Goal: Information Seeking & Learning: Learn about a topic

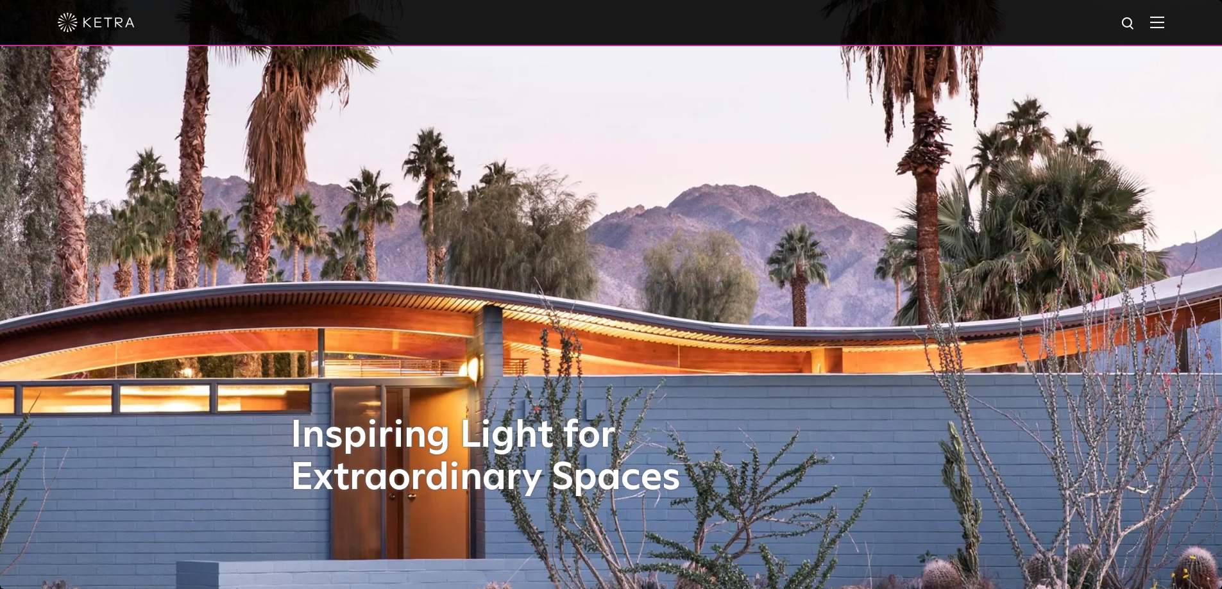
click at [321, 199] on div "Inspiring Light for Extraordinary Spaces" at bounding box center [611, 294] width 641 height 589
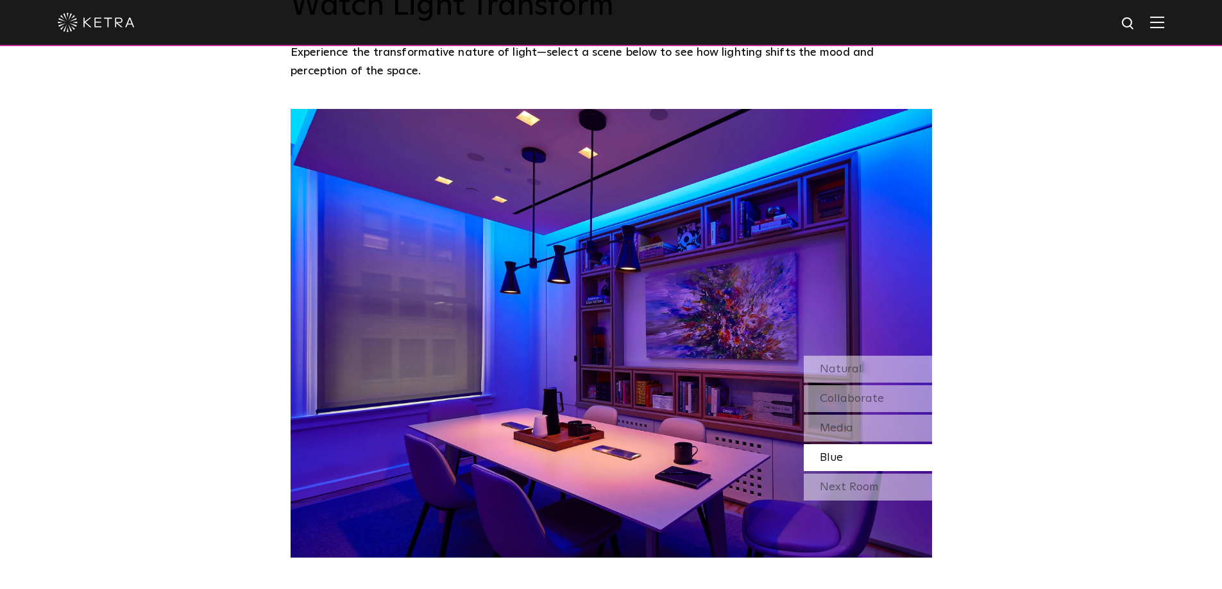
scroll to position [1158, 0]
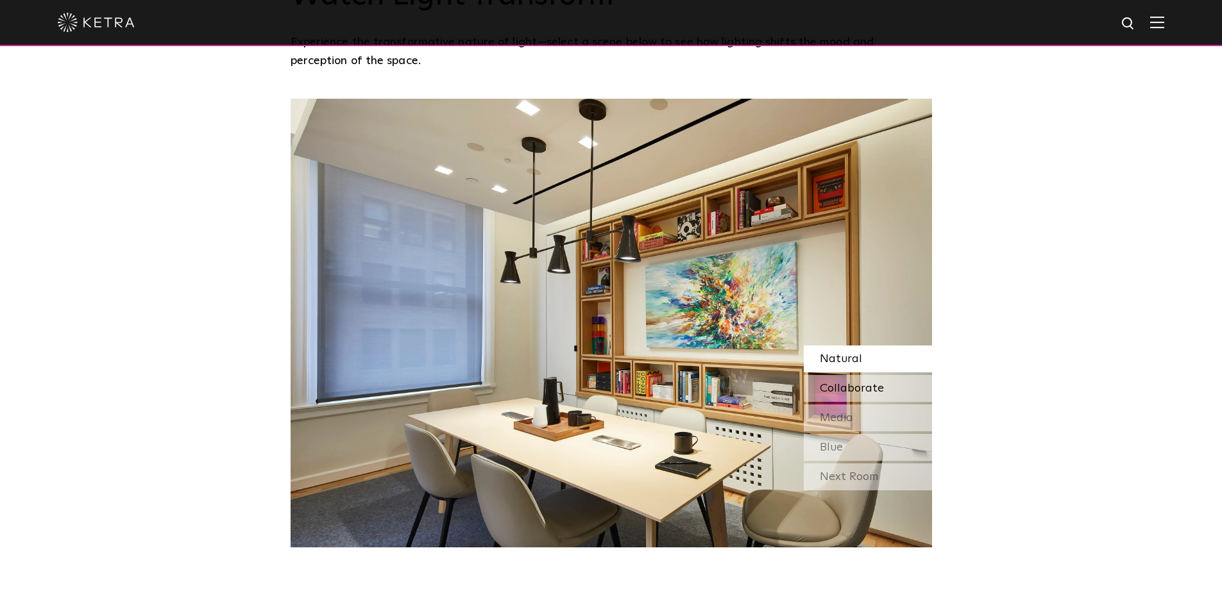
click at [868, 383] on span "Collaborate" at bounding box center [852, 389] width 64 height 12
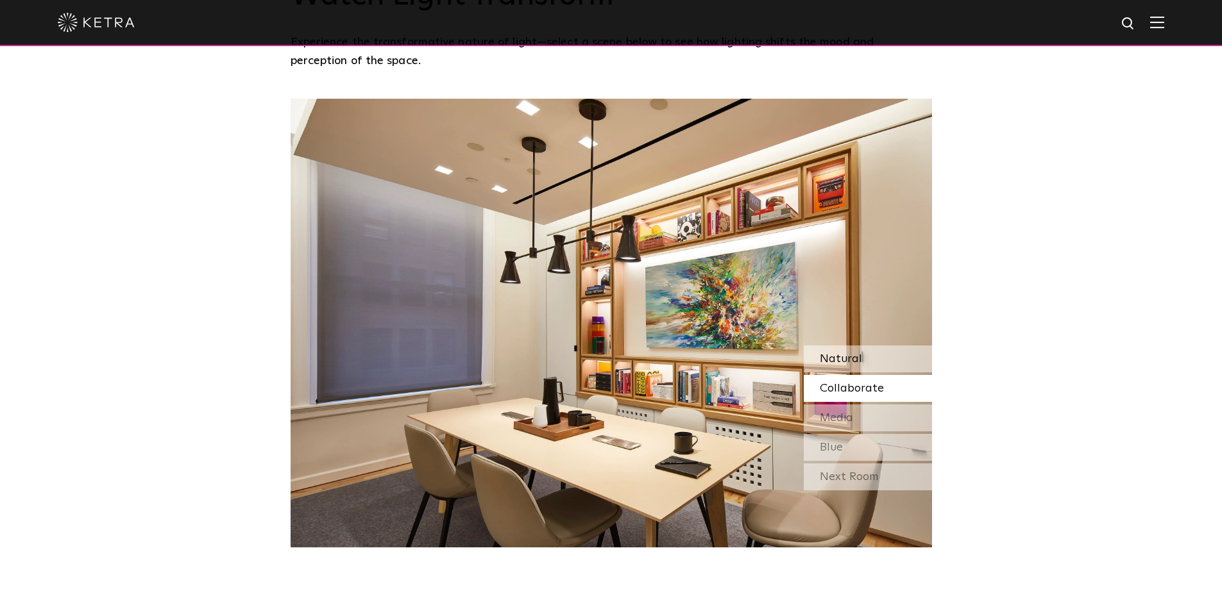
click at [863, 346] on div "Natural" at bounding box center [868, 359] width 128 height 27
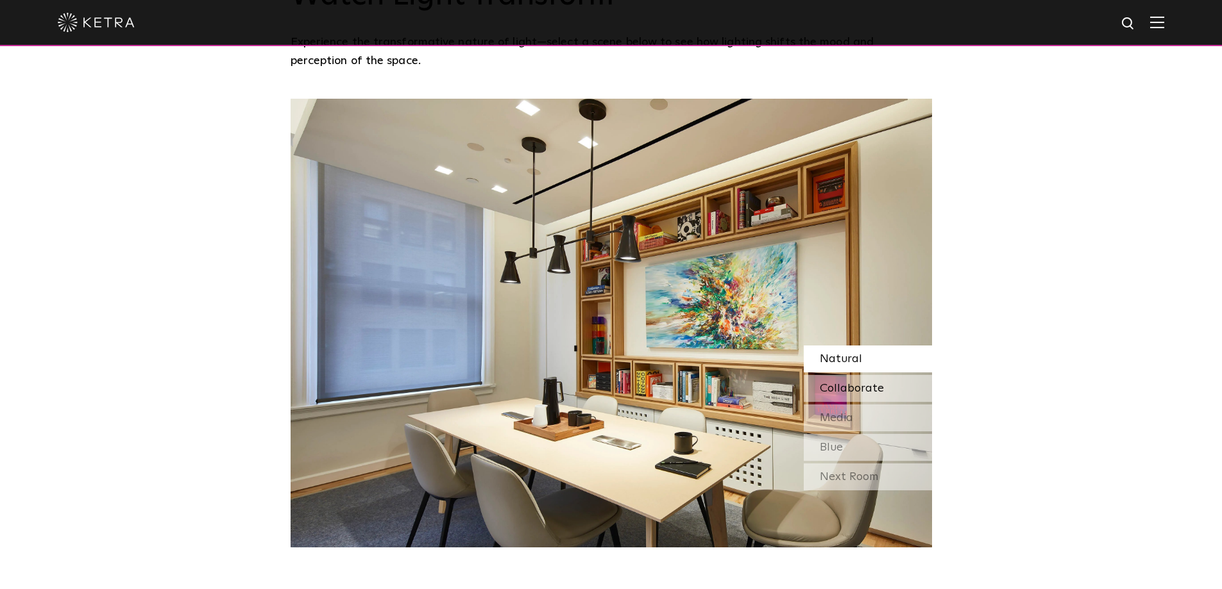
click at [861, 383] on span "Collaborate" at bounding box center [852, 389] width 64 height 12
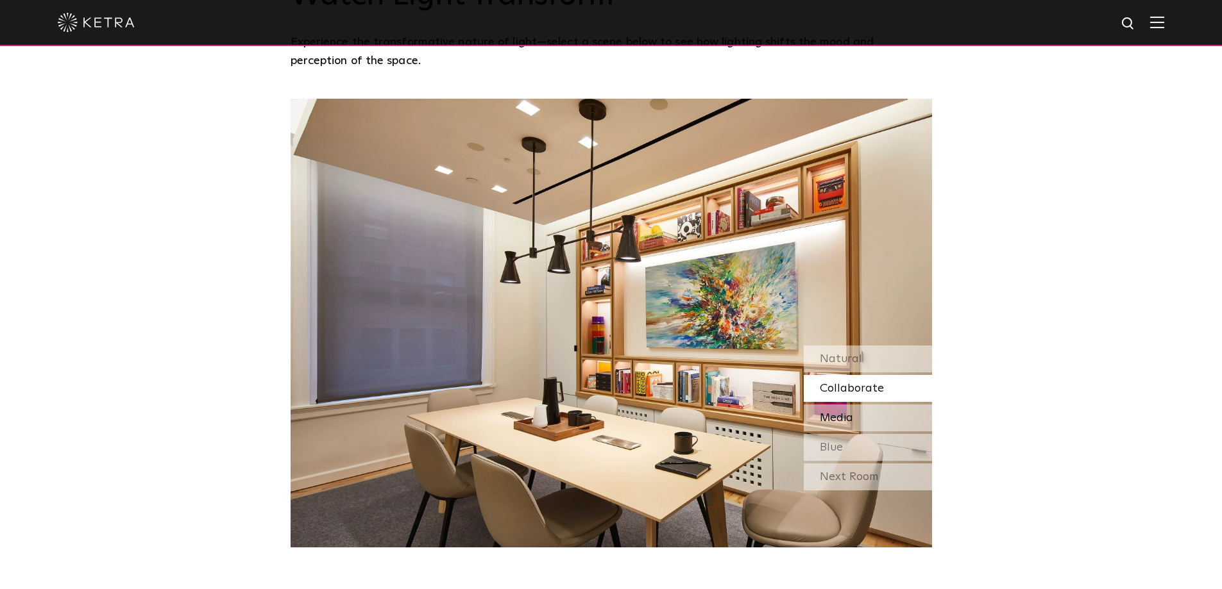
click at [856, 405] on div "Media" at bounding box center [868, 418] width 128 height 27
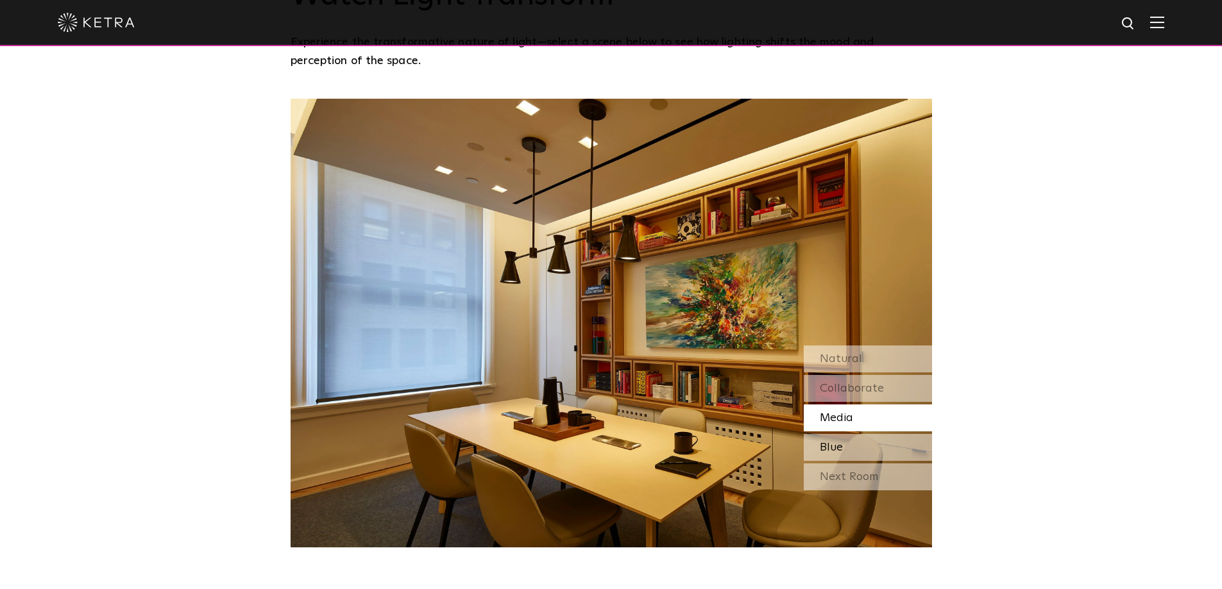
click at [840, 442] on span "Blue" at bounding box center [831, 448] width 23 height 12
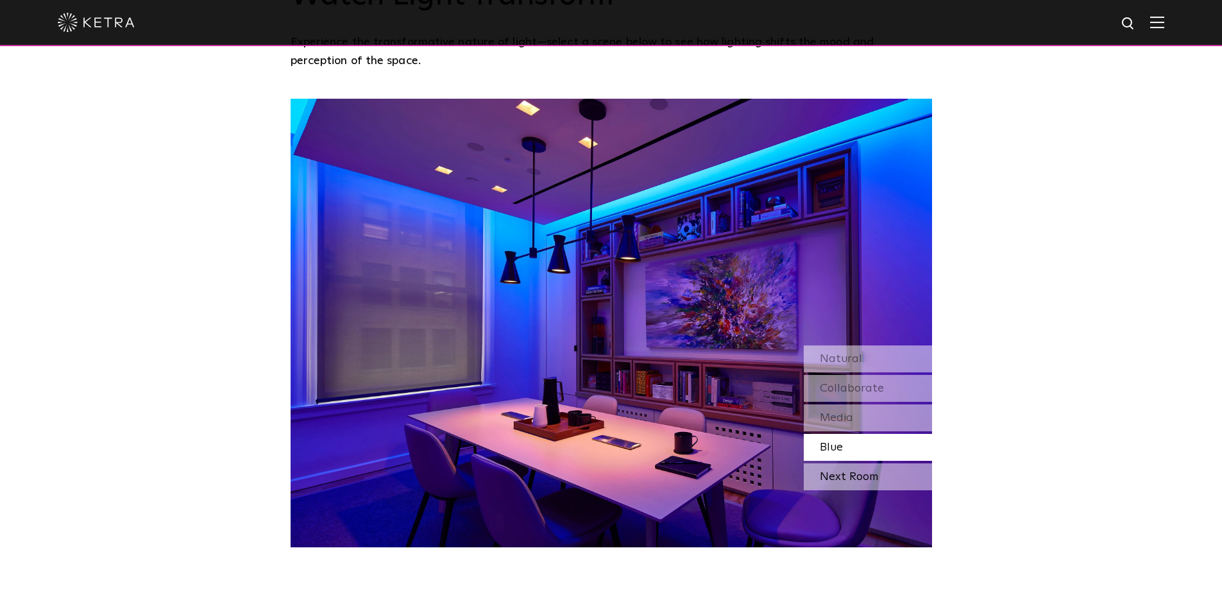
click at [852, 464] on div "Next Room" at bounding box center [868, 477] width 128 height 27
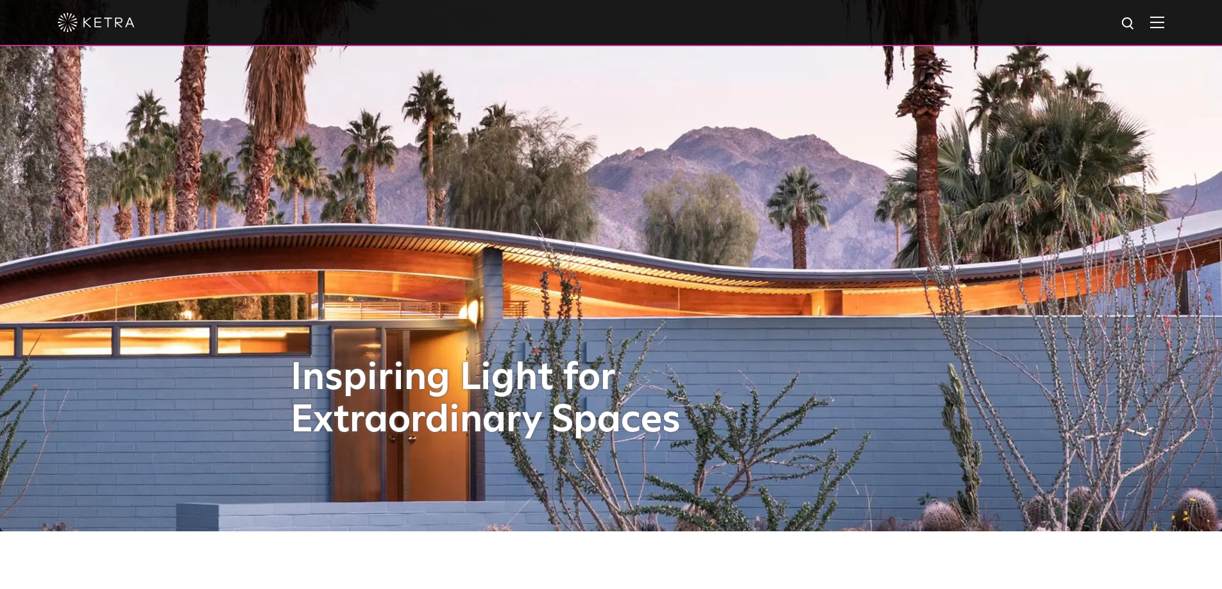
scroll to position [0, 0]
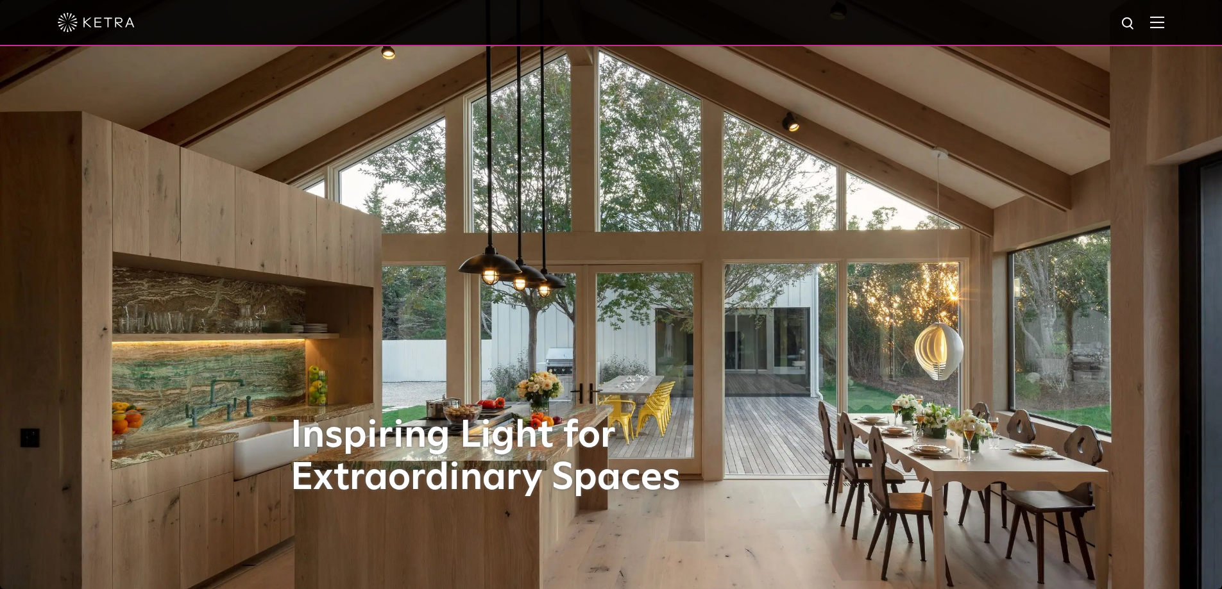
click at [1164, 28] on img at bounding box center [1157, 22] width 14 height 12
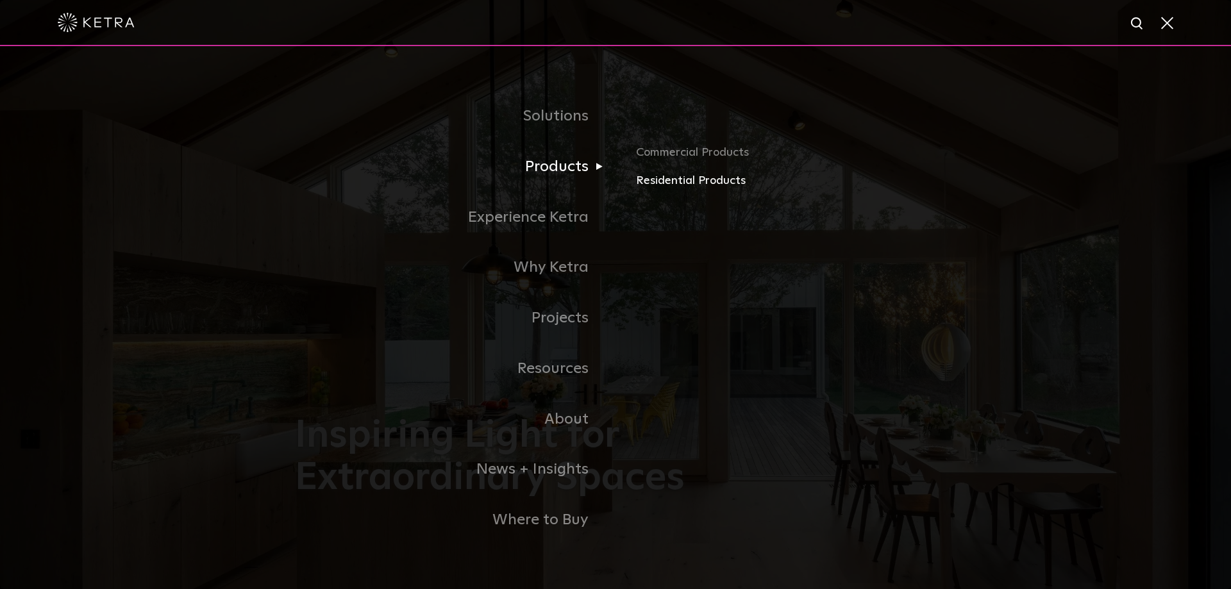
click at [673, 181] on link "Residential Products" at bounding box center [786, 181] width 300 height 19
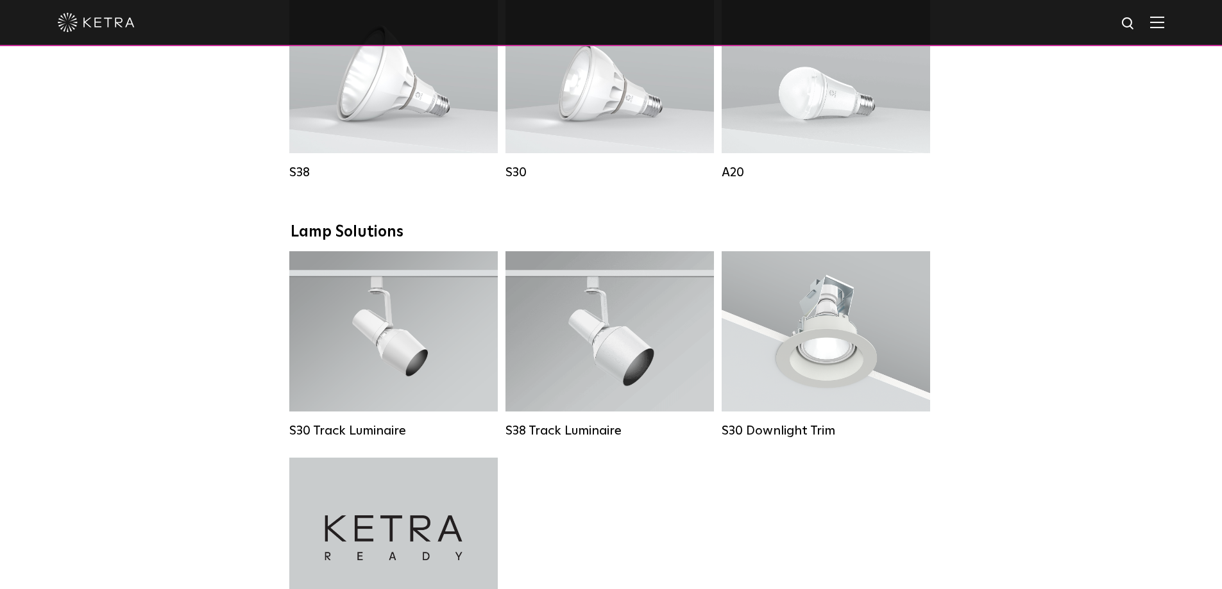
scroll to position [834, 0]
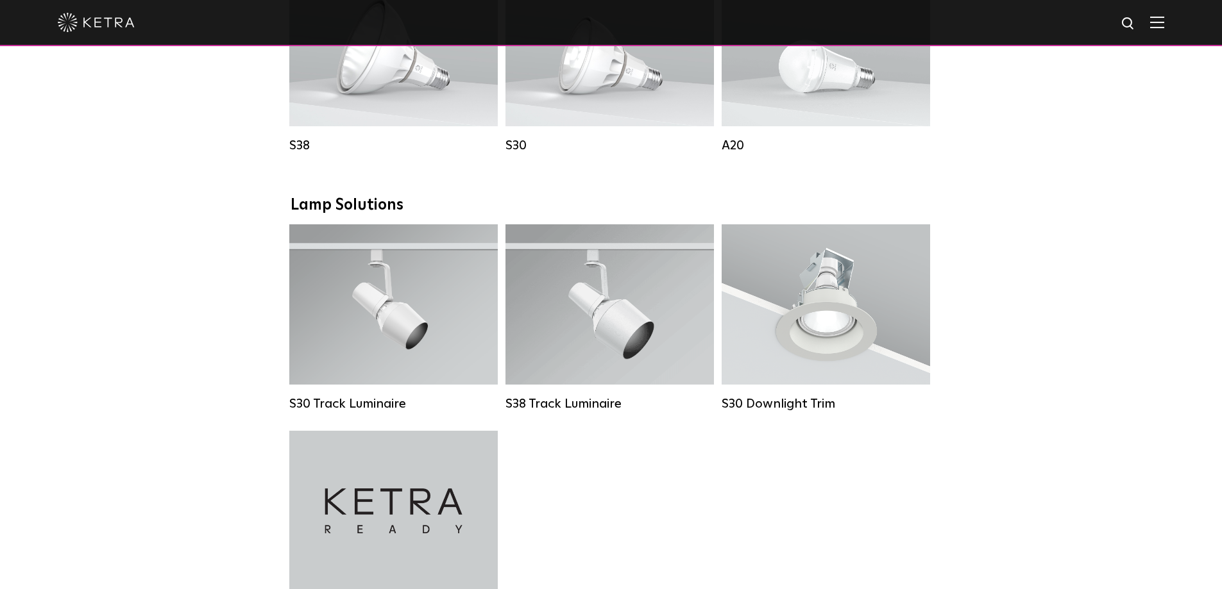
drag, startPoint x: 779, startPoint y: 416, endPoint x: 889, endPoint y: 487, distance: 131.3
click at [779, 412] on div "S30 Downlight Trim" at bounding box center [826, 403] width 208 height 15
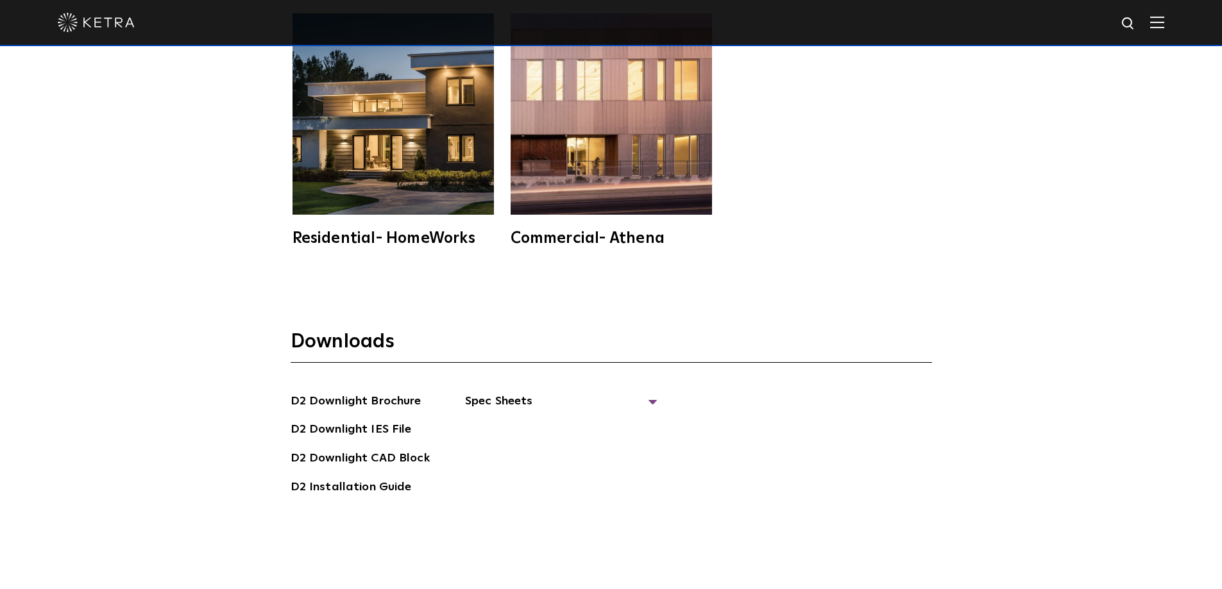
scroll to position [3592, 0]
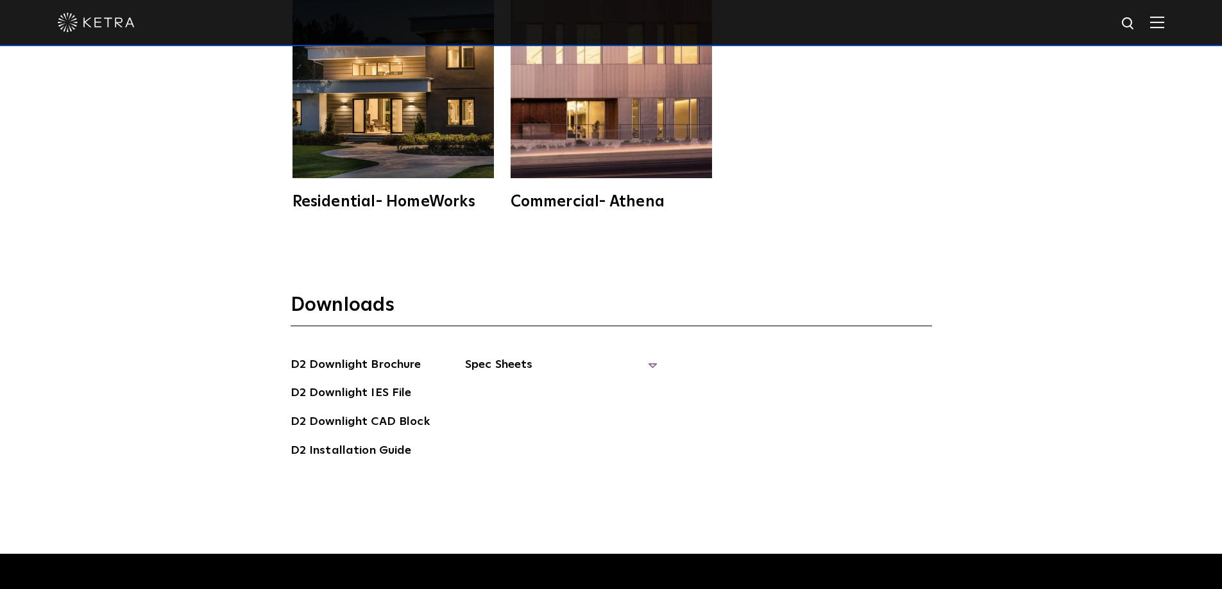
click at [565, 356] on span "Spec Sheets" at bounding box center [561, 370] width 192 height 28
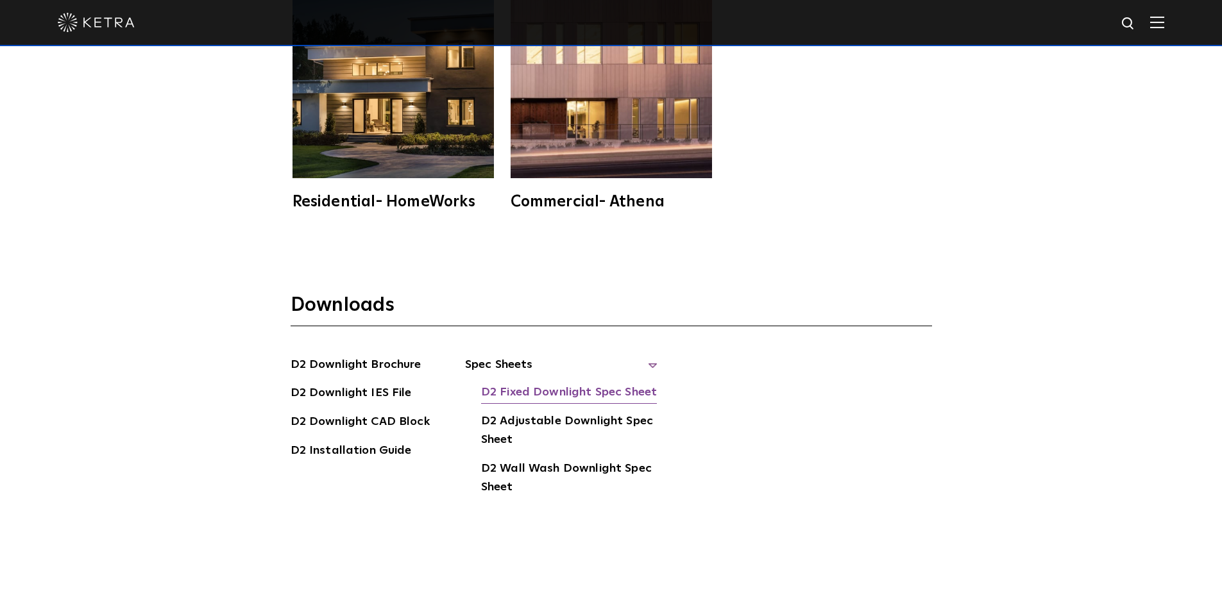
click at [539, 384] on link "D2 Fixed Downlight Spec Sheet" at bounding box center [569, 394] width 176 height 21
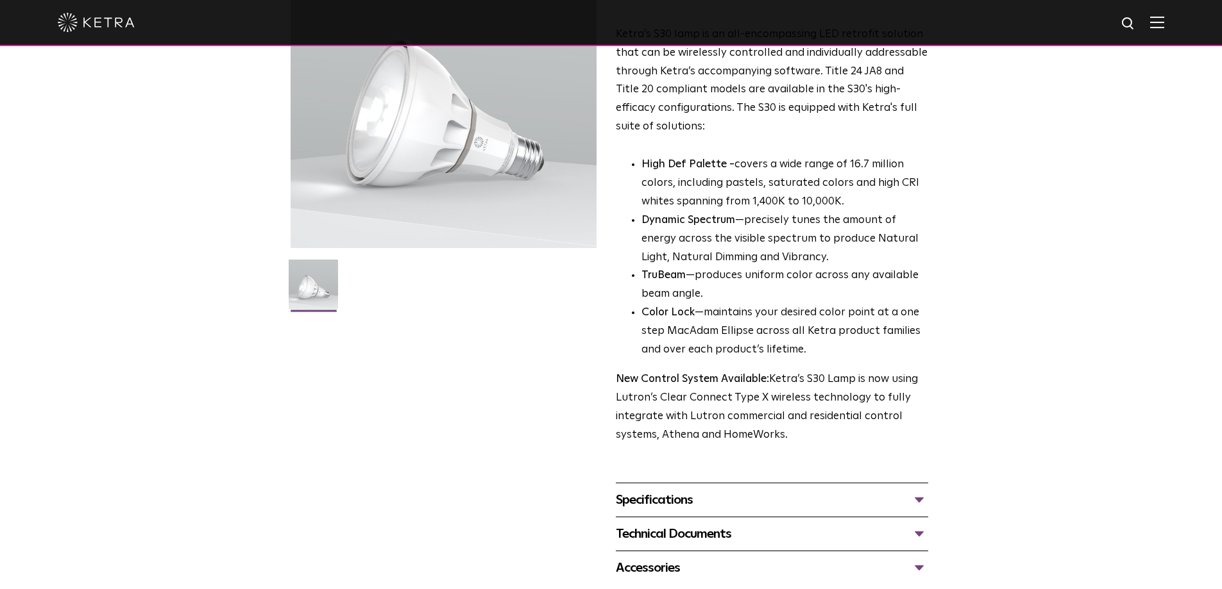
scroll to position [212, 0]
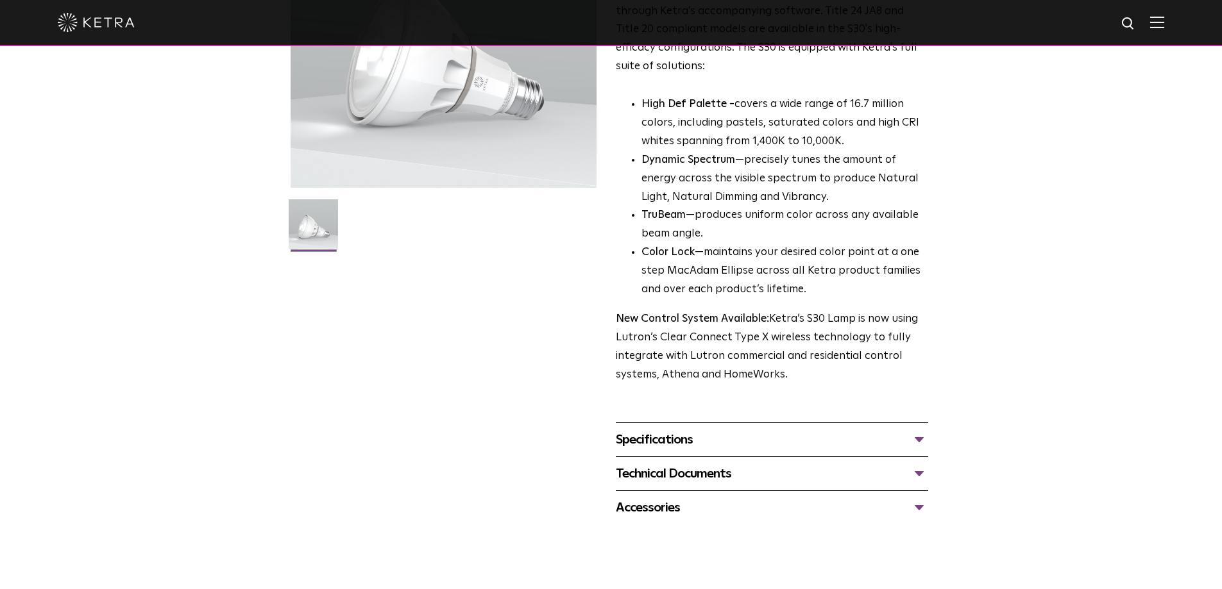
click at [670, 435] on div "Specifications" at bounding box center [772, 440] width 312 height 21
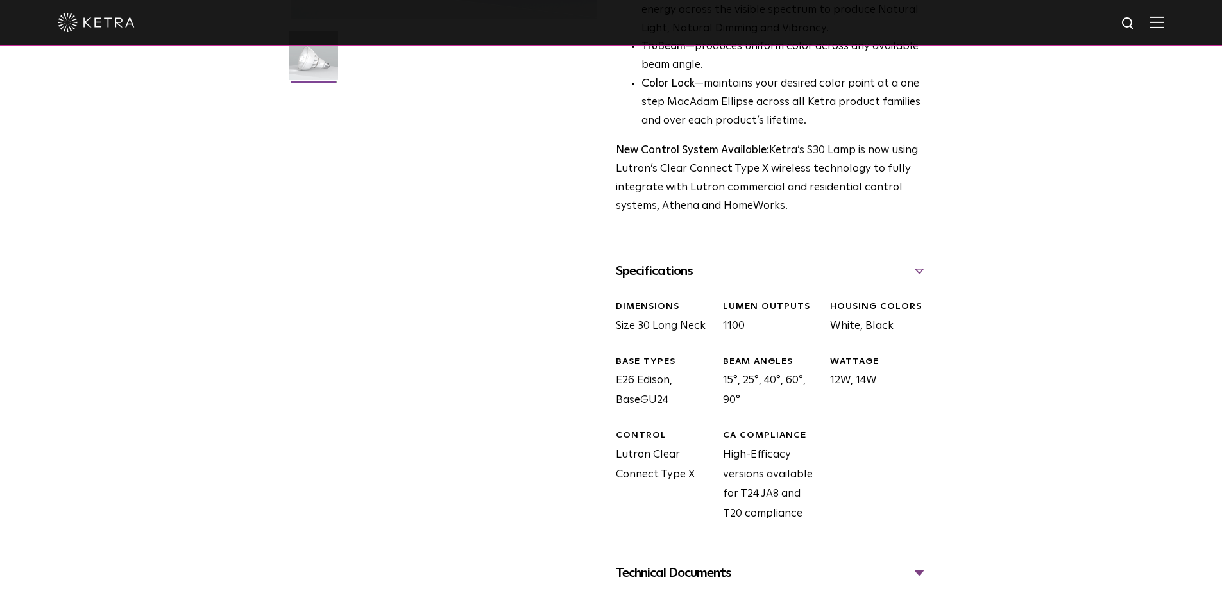
scroll to position [468, 0]
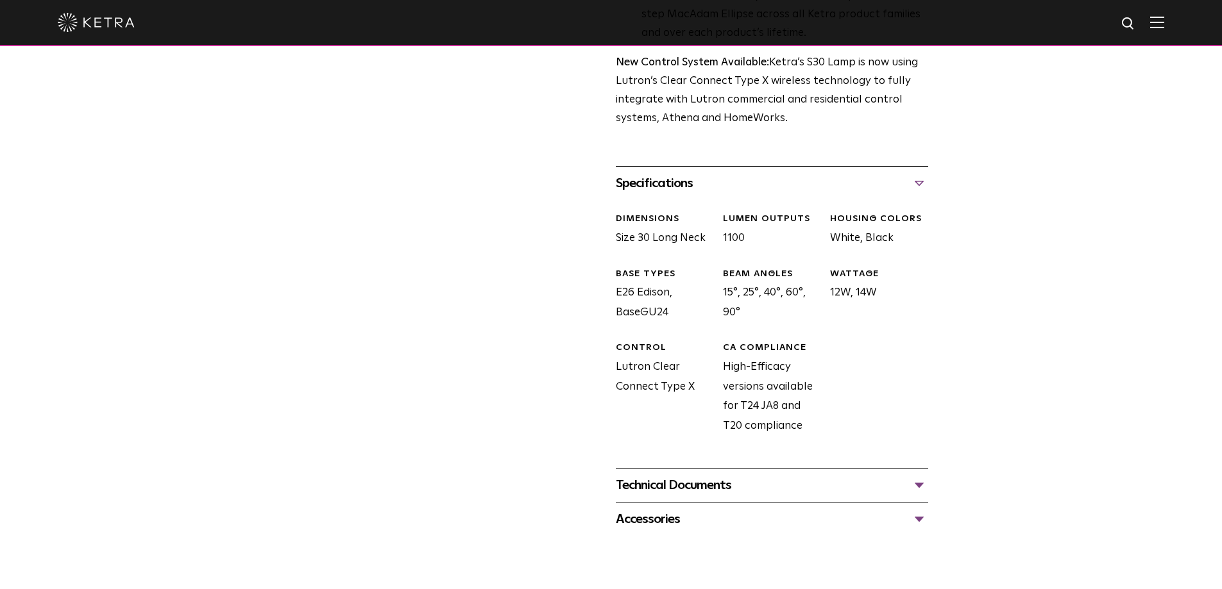
click at [666, 483] on div "Technical Documents" at bounding box center [772, 485] width 312 height 21
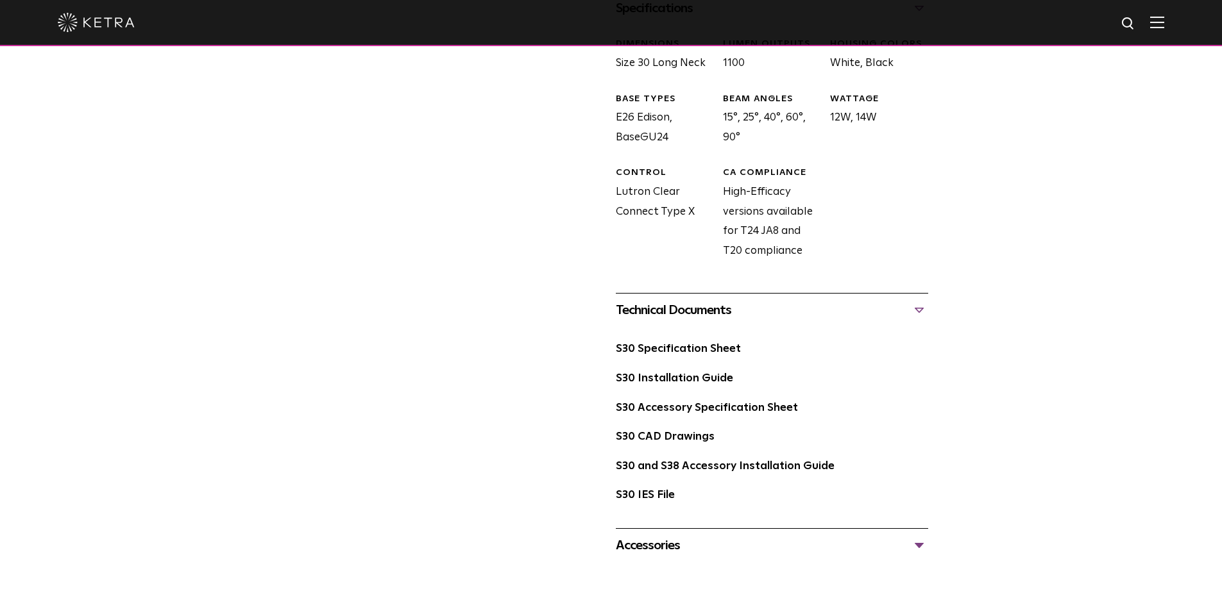
scroll to position [661, 0]
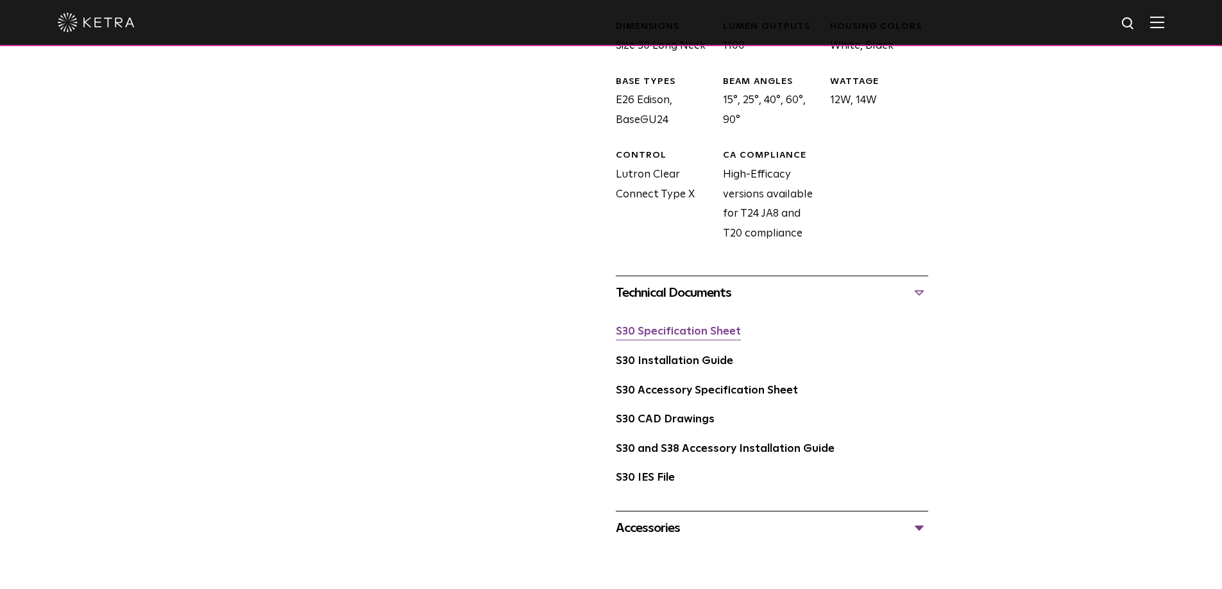
click at [705, 334] on link "S30 Specification Sheet" at bounding box center [678, 331] width 125 height 11
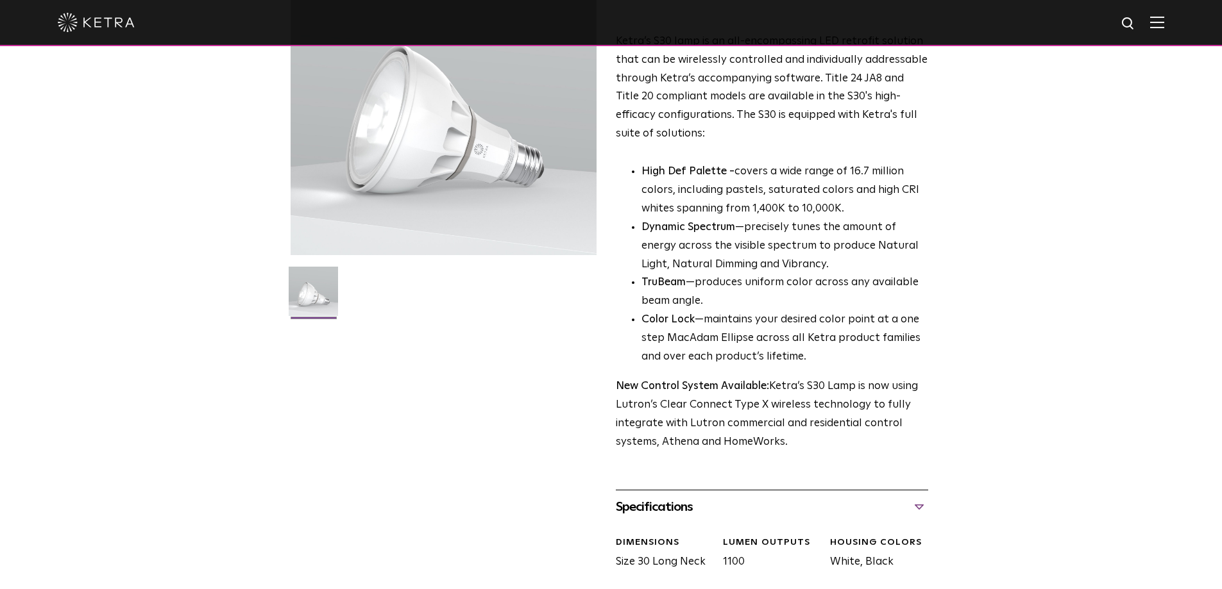
scroll to position [0, 0]
